Goal: Check status: Check status

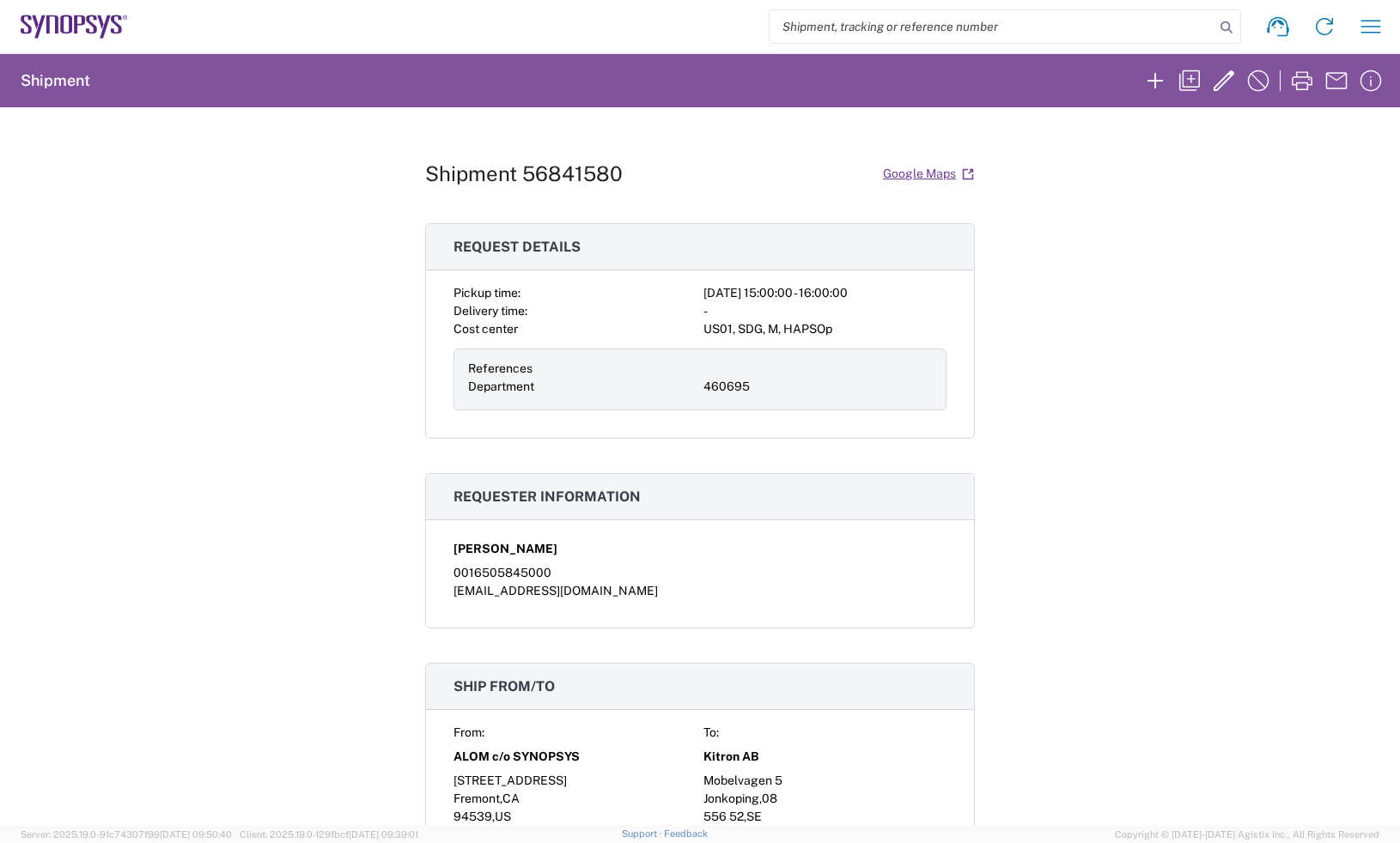
click at [76, 0] on agx-form-navbar "Shipment request Shipment tracking Employee non-product shipment request My shi…" at bounding box center [700, 26] width 1400 height 53
click at [72, 15] on icon at bounding box center [74, 26] width 108 height 24
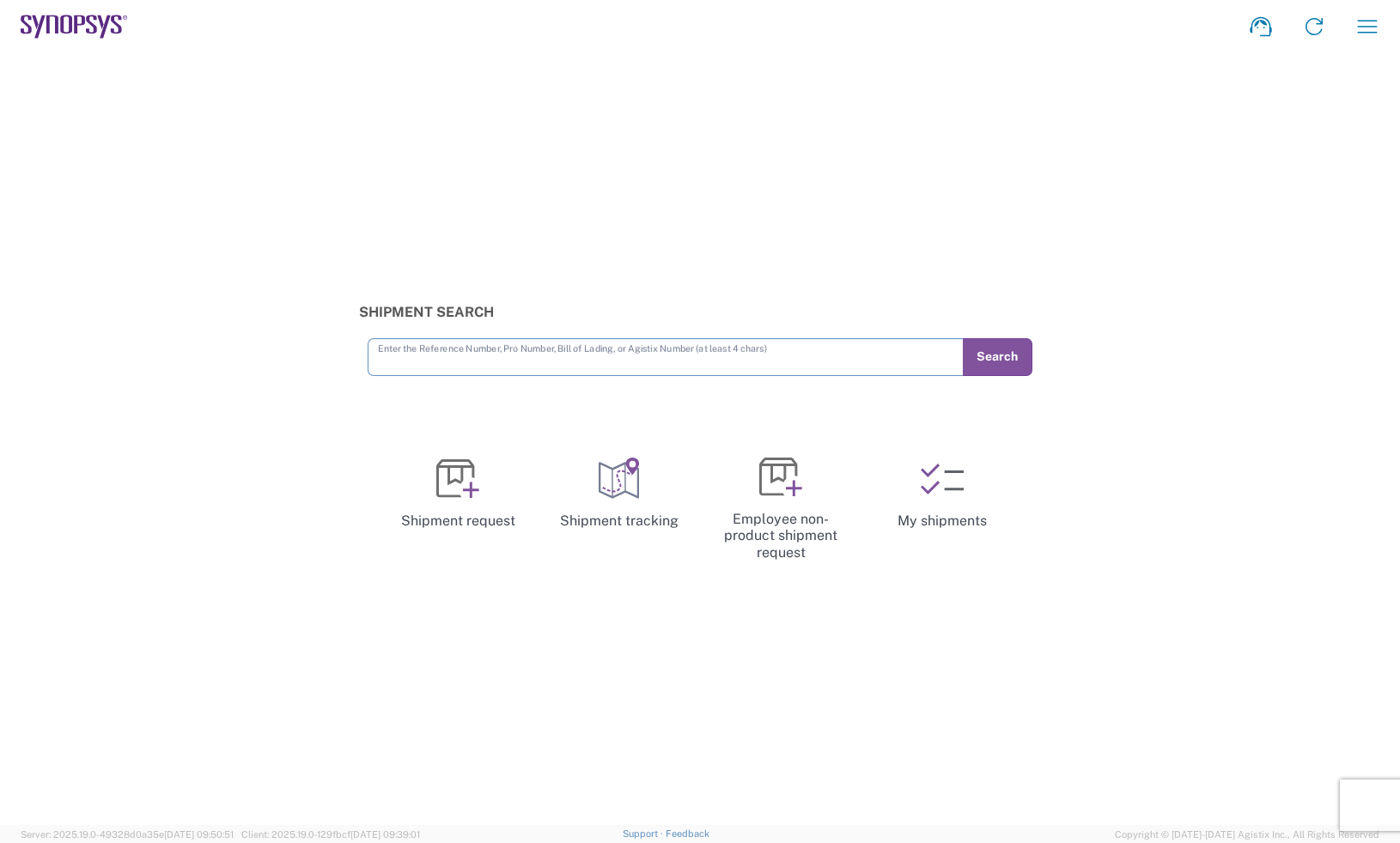
click at [704, 353] on input "text" at bounding box center [666, 356] width 575 height 30
click at [678, 352] on input "text" at bounding box center [666, 356] width 575 height 30
click at [678, 352] on input "56731698" at bounding box center [666, 356] width 575 height 30
click at [1003, 359] on button "Search" at bounding box center [997, 357] width 71 height 38
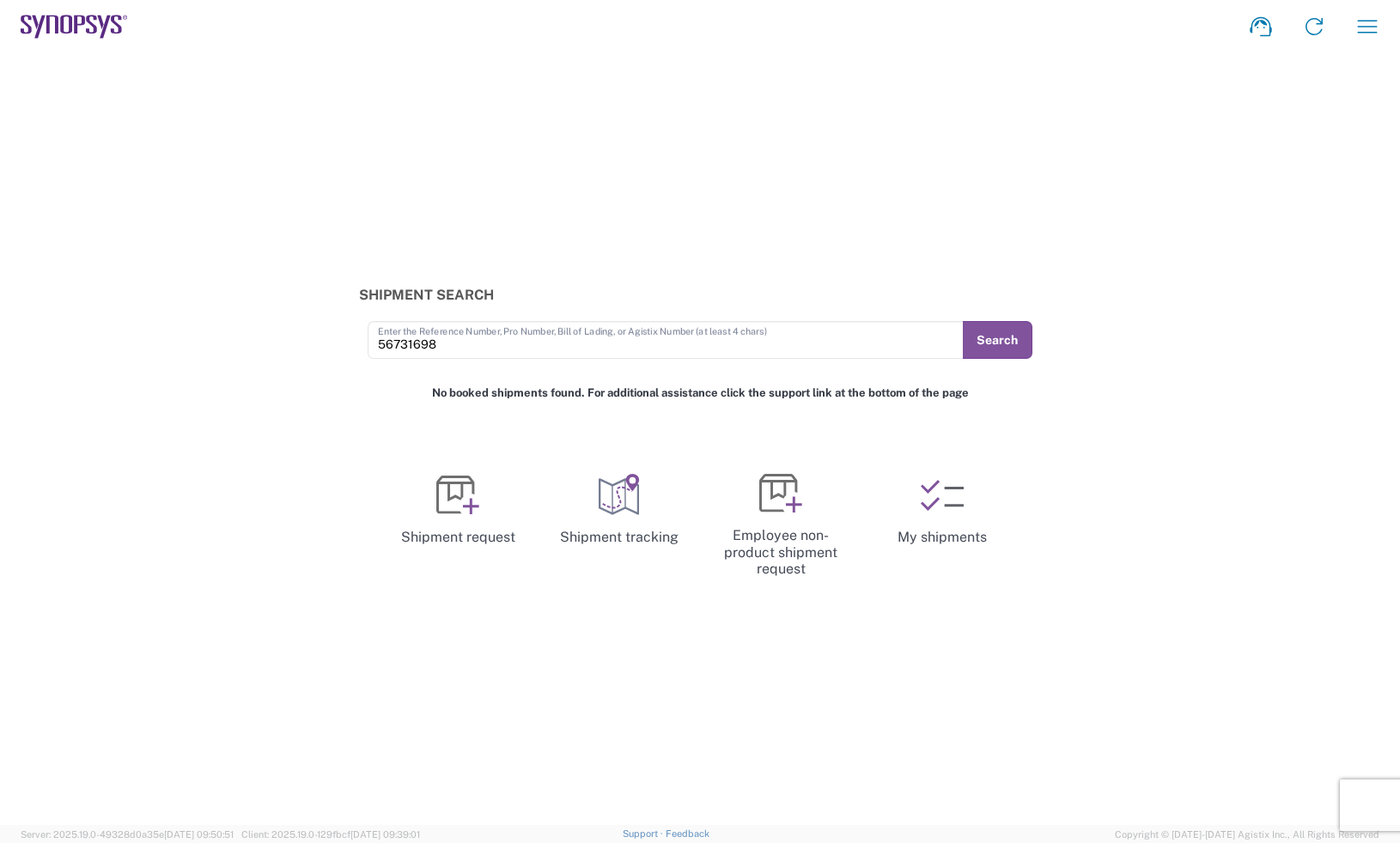
click at [503, 341] on input "56731698" at bounding box center [666, 339] width 575 height 30
type input "56731698"
click at [957, 336] on div "56731698 Enter the Reference Number, Pro Number, Bill of Lading, or Agistix Num…" at bounding box center [665, 340] width 595 height 38
click at [1008, 356] on button "Search" at bounding box center [997, 340] width 71 height 38
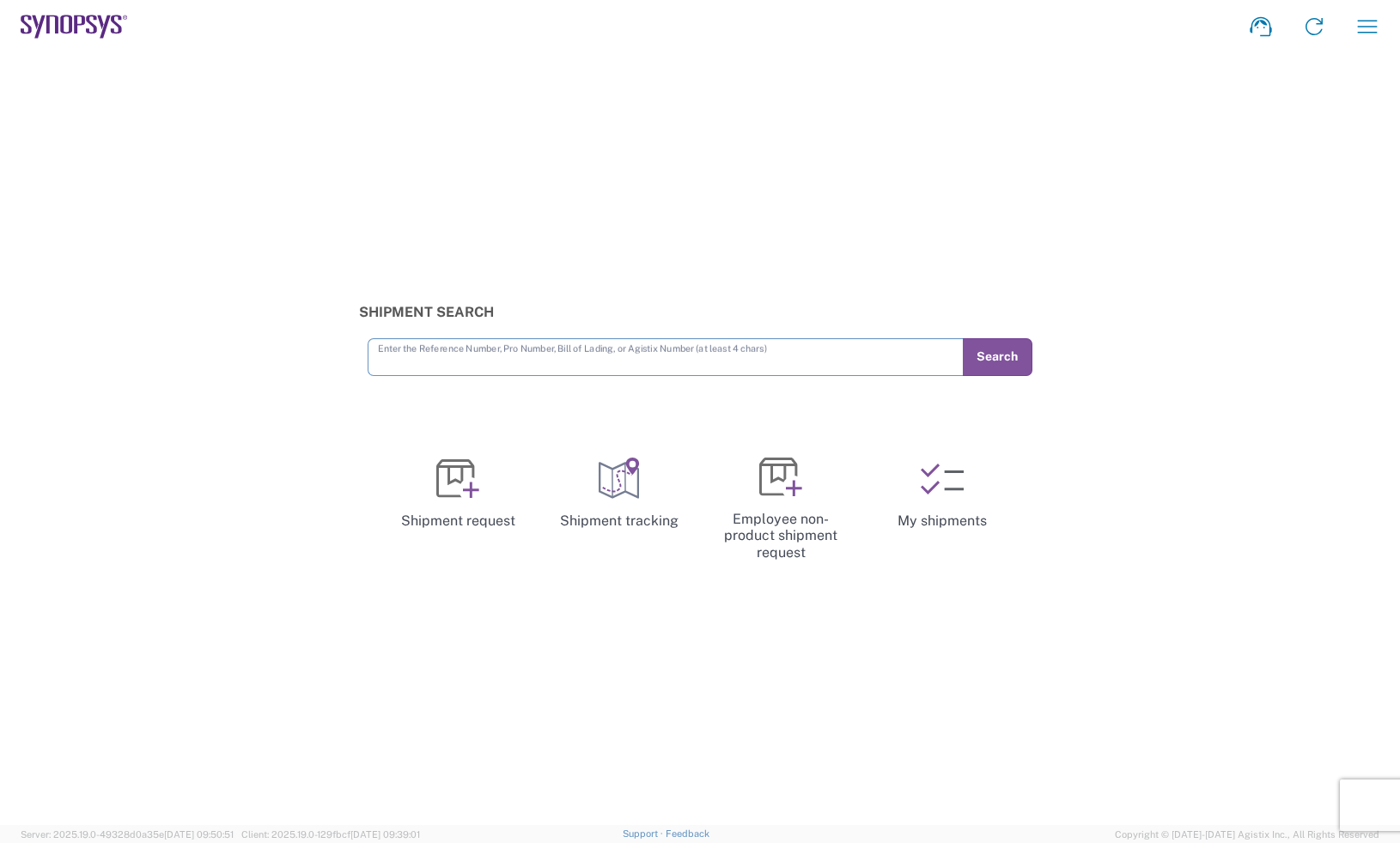
click at [382, 356] on input "text" at bounding box center [666, 356] width 575 height 30
type input "56731698"
click at [997, 345] on button "Search" at bounding box center [997, 357] width 71 height 38
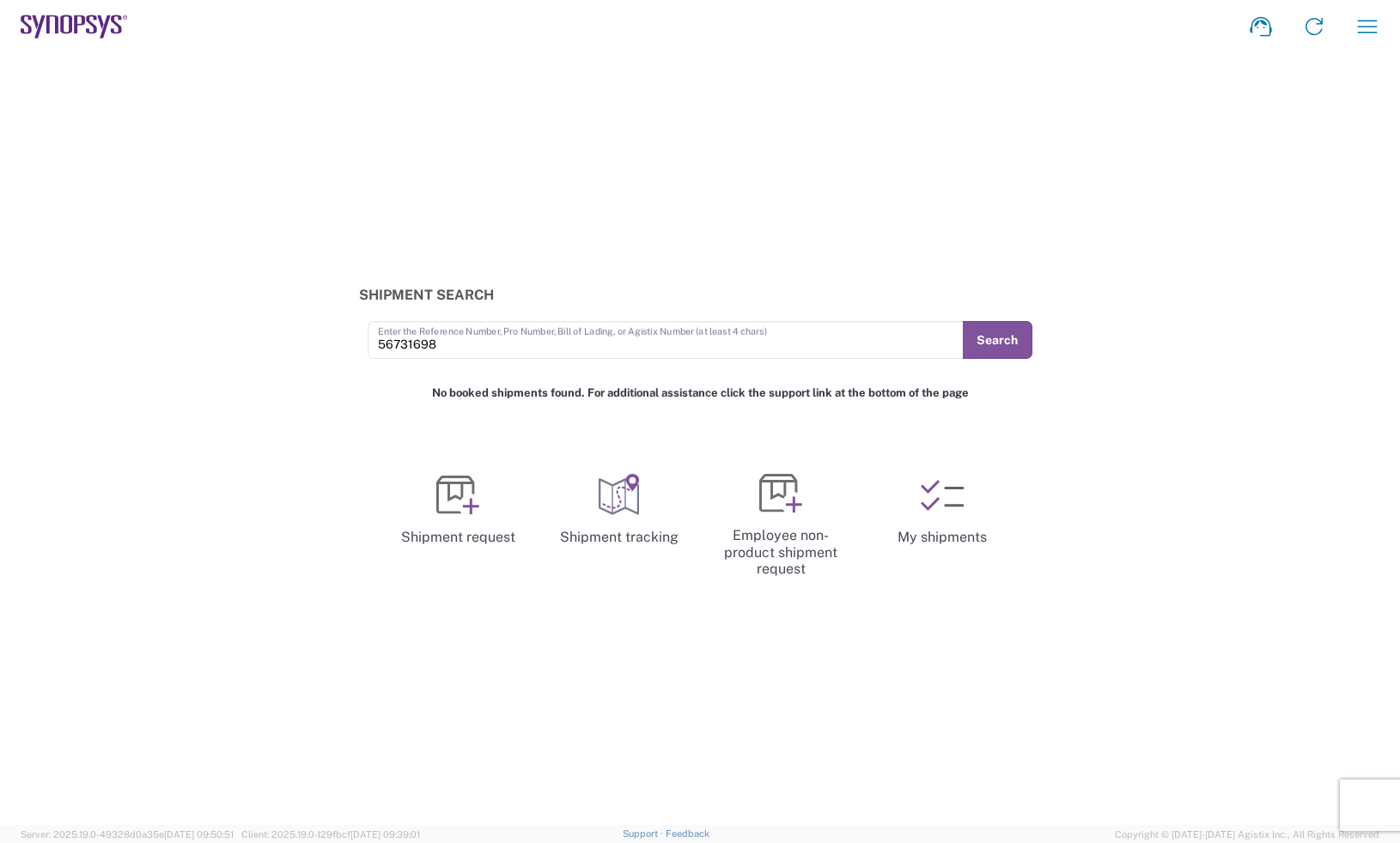
click at [597, 334] on input "56731698" at bounding box center [666, 339] width 575 height 30
click at [994, 336] on button "Search" at bounding box center [997, 340] width 71 height 38
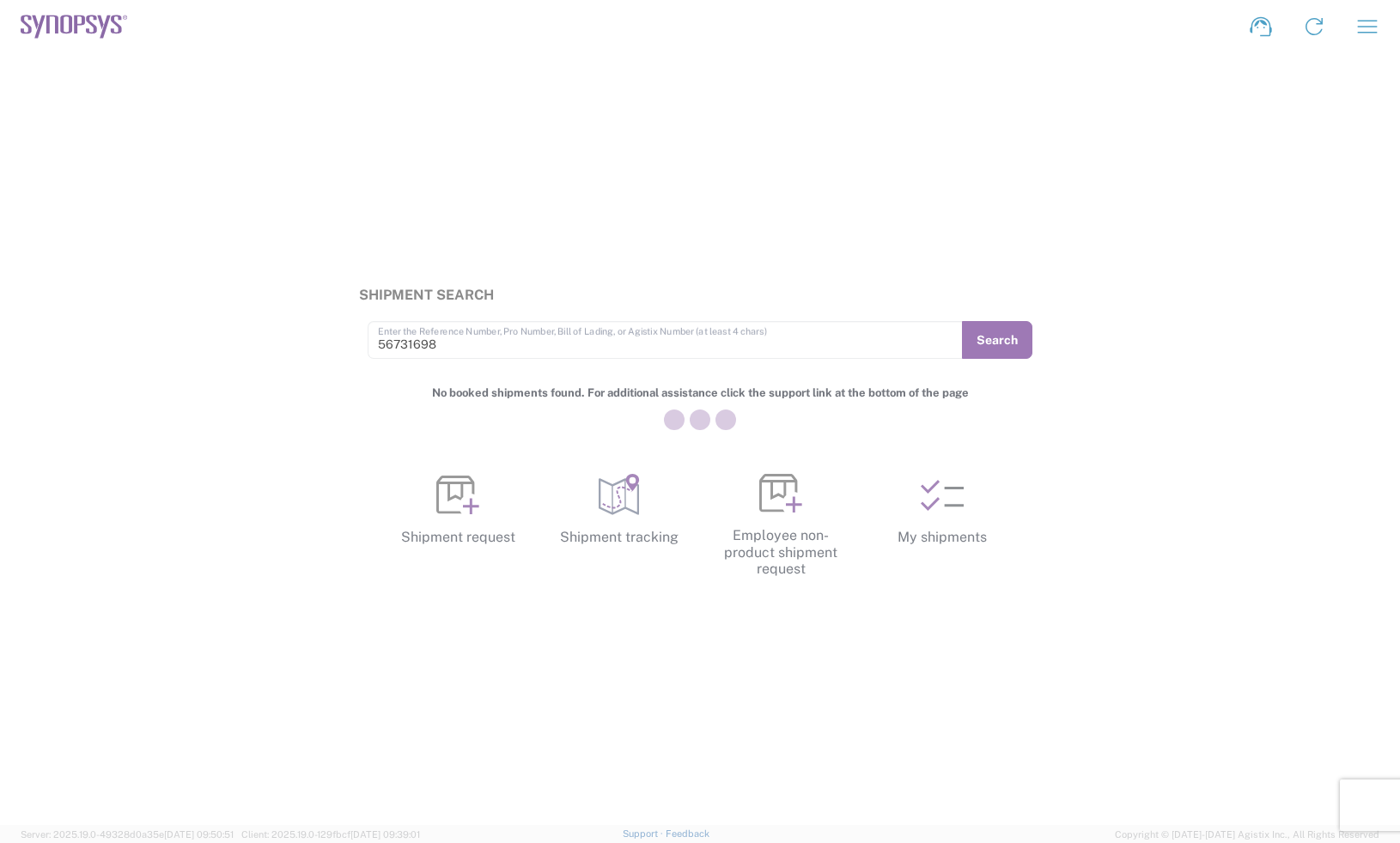
click at [994, 336] on div at bounding box center [700, 421] width 1400 height 843
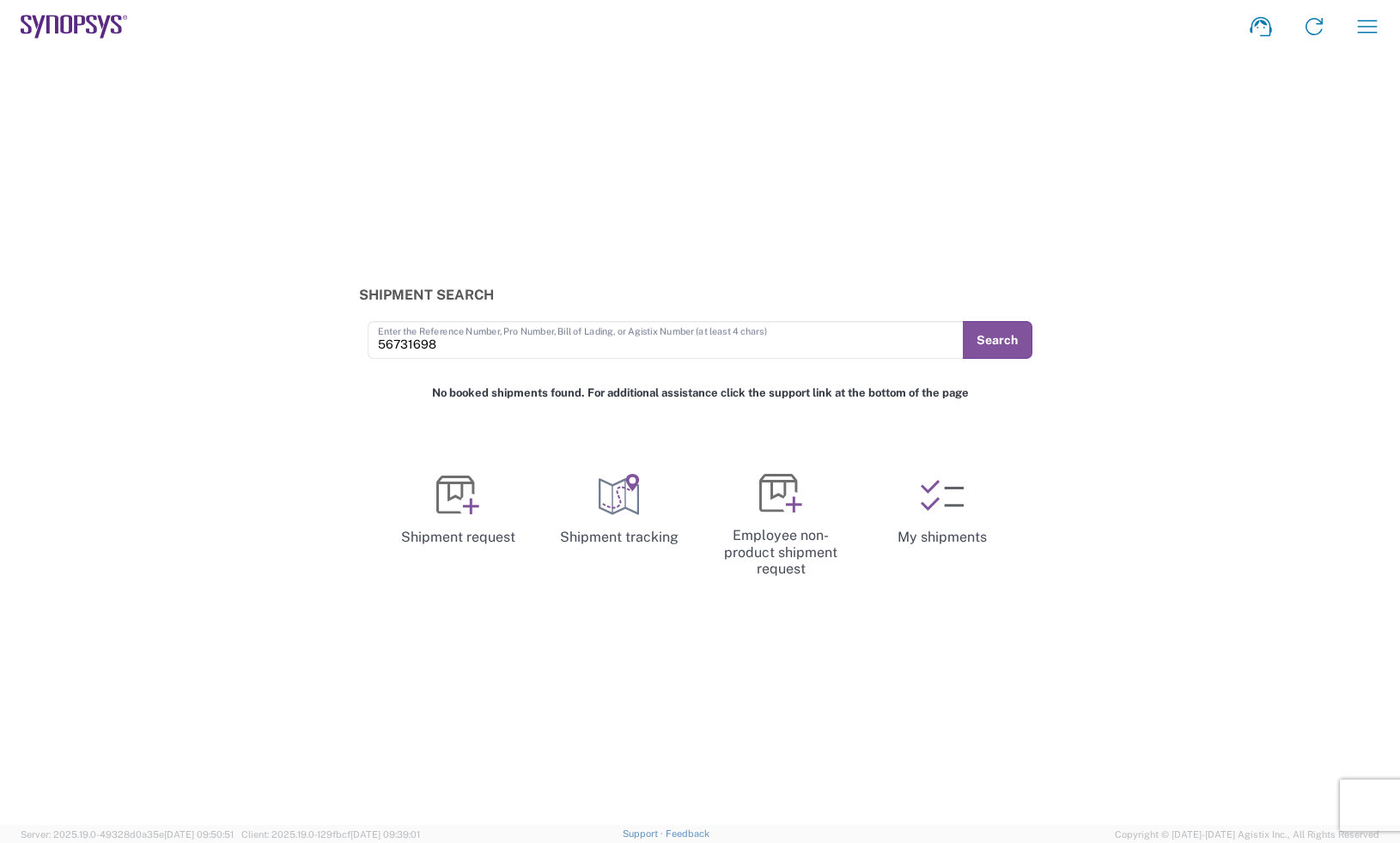
click at [956, 125] on div "Shipment Search 56731698 Enter the Reference Number, Pro Number, Bill of Lading…" at bounding box center [700, 438] width 1400 height 771
click at [523, 343] on input "56731698" at bounding box center [666, 339] width 575 height 30
click at [990, 343] on button "Search" at bounding box center [997, 340] width 71 height 38
